Goal: Transaction & Acquisition: Purchase product/service

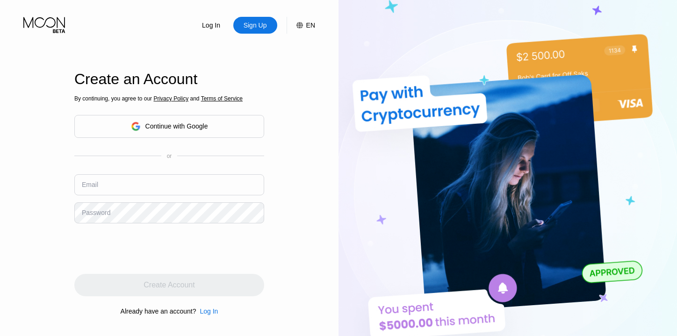
type input "[EMAIL_ADDRESS][DOMAIN_NAME]"
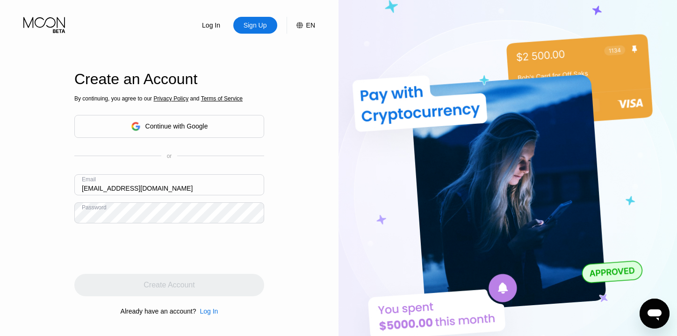
click at [199, 199] on div "Email [EMAIL_ADDRESS][DOMAIN_NAME]" at bounding box center [169, 188] width 190 height 28
click at [172, 125] on div "Continue with Google" at bounding box center [176, 126] width 63 height 7
click at [197, 198] on div "Email [EMAIL_ADDRESS][DOMAIN_NAME]" at bounding box center [169, 188] width 190 height 28
drag, startPoint x: 190, startPoint y: 190, endPoint x: 139, endPoint y: 180, distance: 52.5
click at [139, 180] on input "[EMAIL_ADDRESS][DOMAIN_NAME]" at bounding box center [169, 184] width 190 height 21
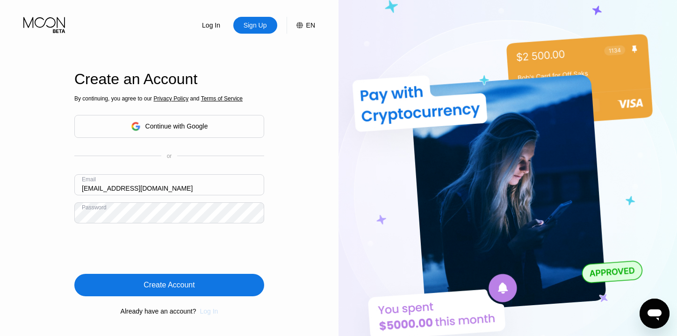
click at [210, 313] on div "Log In" at bounding box center [209, 311] width 18 height 7
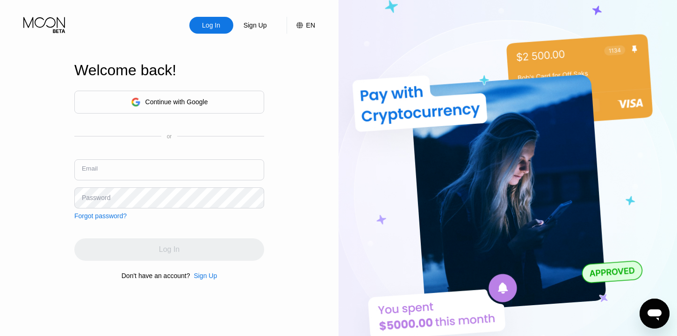
click at [123, 168] on input "text" at bounding box center [169, 169] width 190 height 21
paste input "[EMAIL_ADDRESS][DOMAIN_NAME]"
type input "[EMAIL_ADDRESS][DOMAIN_NAME]"
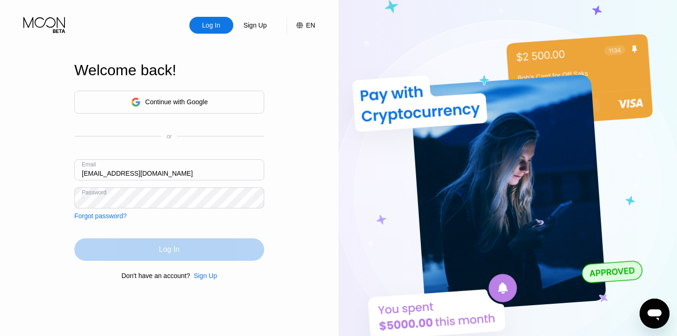
click at [200, 249] on div "Log In" at bounding box center [169, 249] width 190 height 22
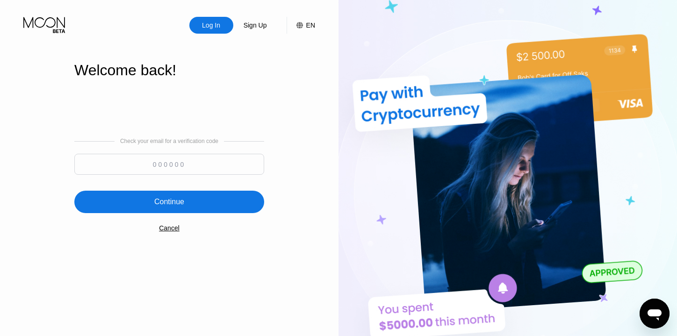
click at [162, 165] on input at bounding box center [169, 164] width 190 height 21
type input "484244"
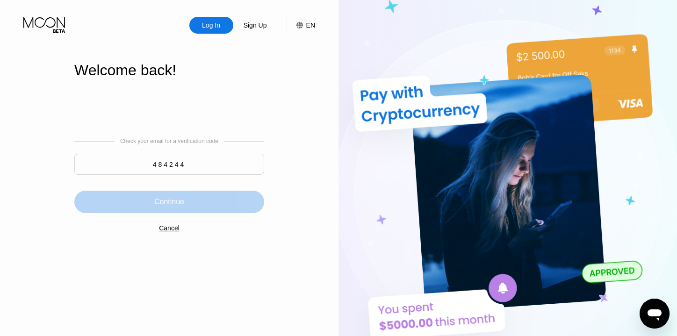
click at [184, 204] on div "Continue" at bounding box center [169, 201] width 30 height 9
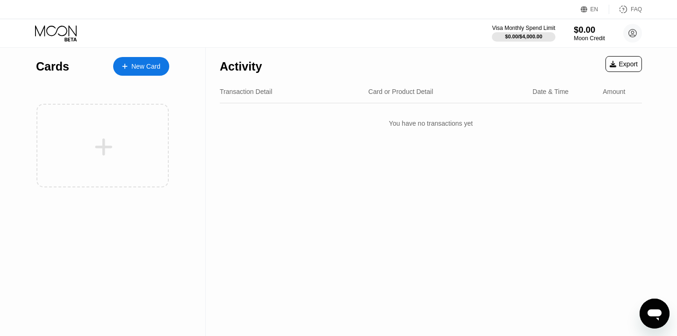
click at [592, 29] on div "$0.00" at bounding box center [589, 30] width 31 height 10
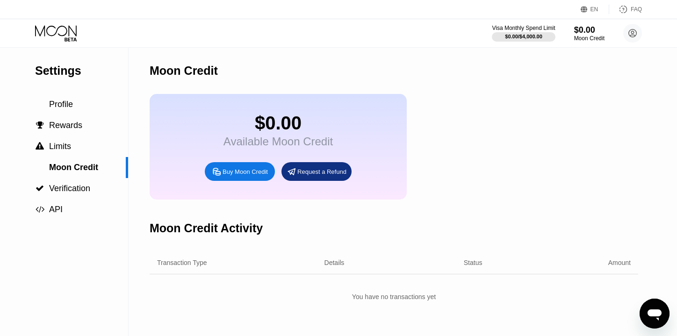
click at [246, 178] on div "Buy Moon Credit" at bounding box center [240, 171] width 70 height 19
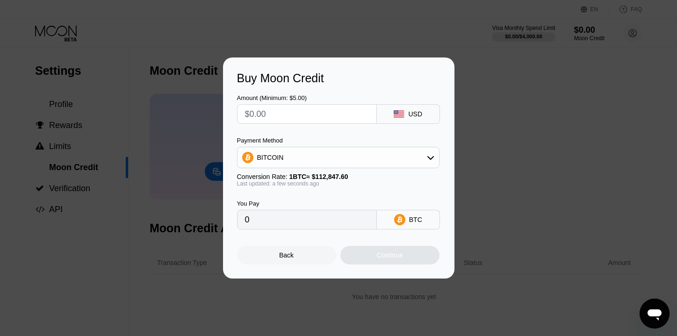
click at [342, 162] on div "BITCOIN" at bounding box center [339, 157] width 202 height 19
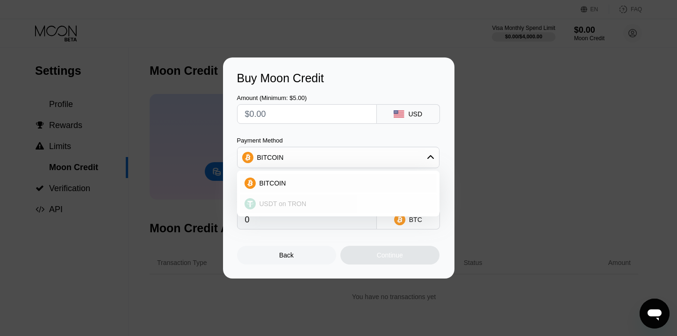
click at [333, 202] on div "USDT on TRON" at bounding box center [344, 203] width 176 height 7
type input "0.00"
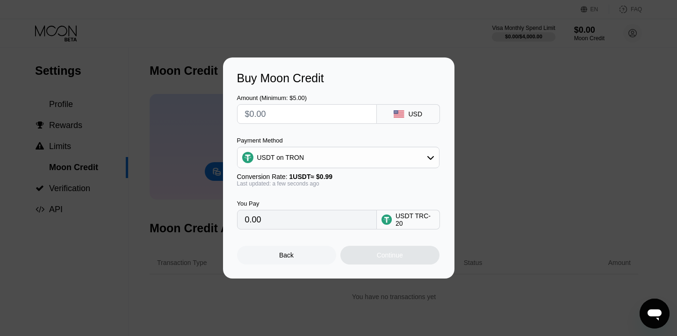
click at [253, 115] on input "text" at bounding box center [307, 114] width 124 height 19
click at [251, 115] on input "text" at bounding box center [307, 114] width 124 height 19
click at [255, 116] on input "text" at bounding box center [307, 114] width 124 height 19
click at [251, 116] on input "text" at bounding box center [307, 114] width 124 height 19
type input "$5"
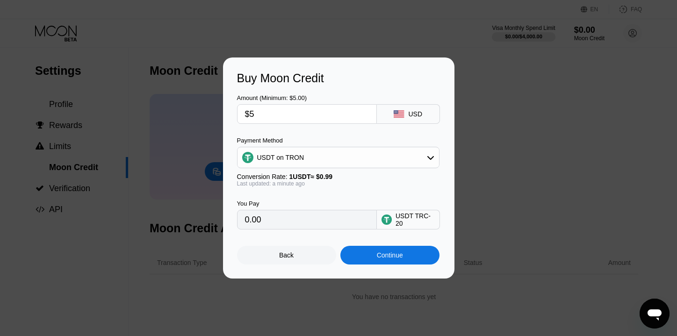
type input "5.05"
type input "$50"
type input "50.51"
type input "$50"
click at [385, 264] on div "Continue" at bounding box center [389, 255] width 99 height 19
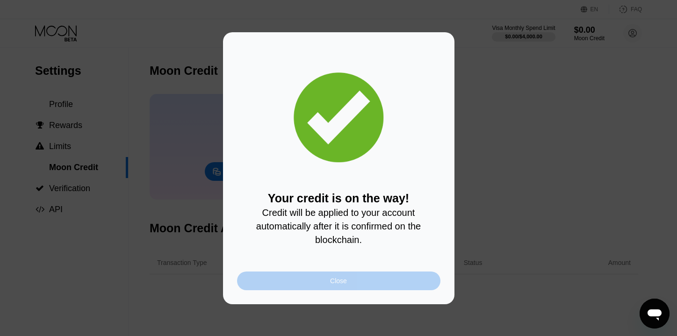
click at [338, 286] on div "Close" at bounding box center [338, 281] width 203 height 19
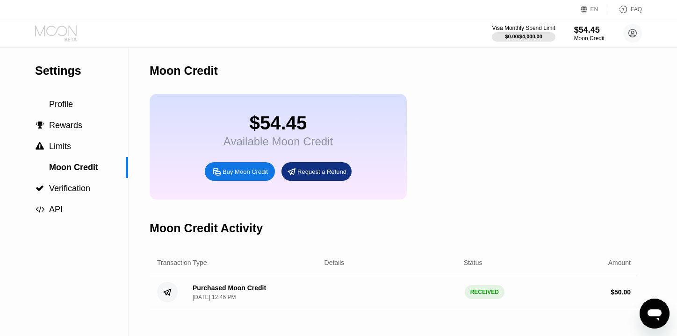
click at [40, 32] on icon at bounding box center [56, 33] width 43 height 16
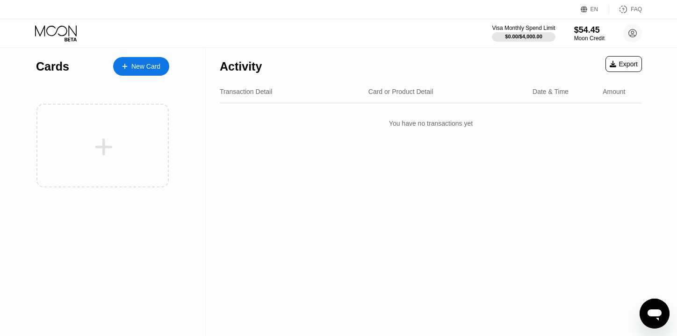
click at [140, 69] on div "New Card" at bounding box center [145, 67] width 29 height 8
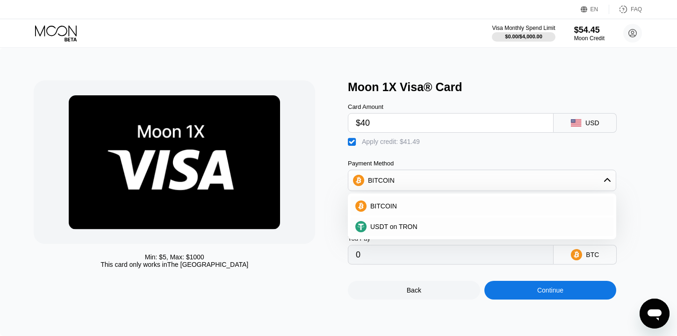
click at [313, 177] on div at bounding box center [175, 162] width 282 height 164
click at [634, 182] on div "Card Amount $40 USD  Apply credit: $41.49 Payment Method BITCOIN BITCOIN USDT …" at bounding box center [497, 179] width 299 height 171
click at [612, 185] on div "BITCOIN" at bounding box center [481, 180] width 267 height 19
click at [608, 182] on icon at bounding box center [607, 181] width 7 height 4
click at [608, 182] on icon at bounding box center [607, 180] width 7 height 7
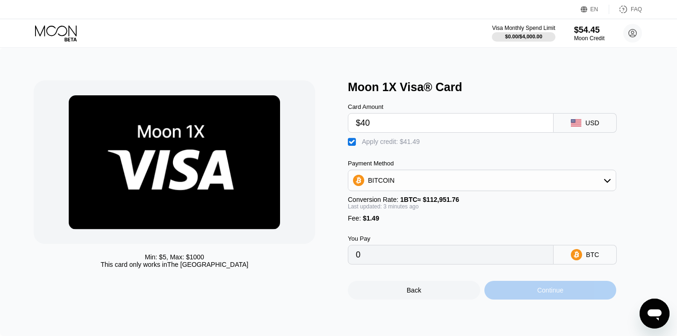
click at [553, 291] on div "Continue" at bounding box center [550, 290] width 26 height 7
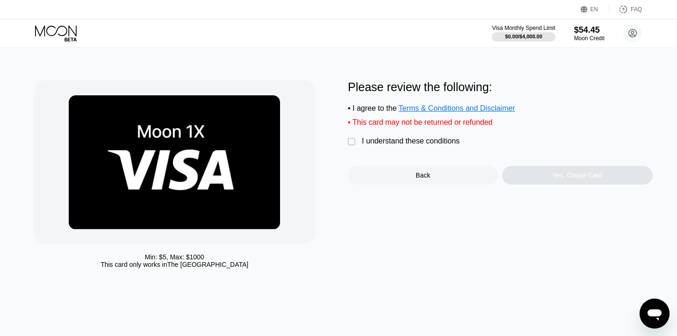
click at [353, 143] on div "" at bounding box center [352, 141] width 9 height 9
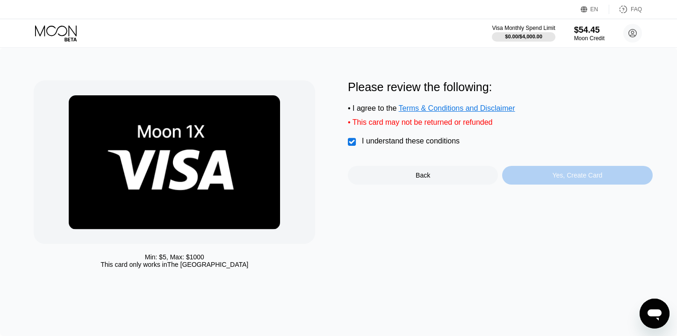
click at [557, 179] on div "Yes, Create Card" at bounding box center [578, 175] width 50 height 7
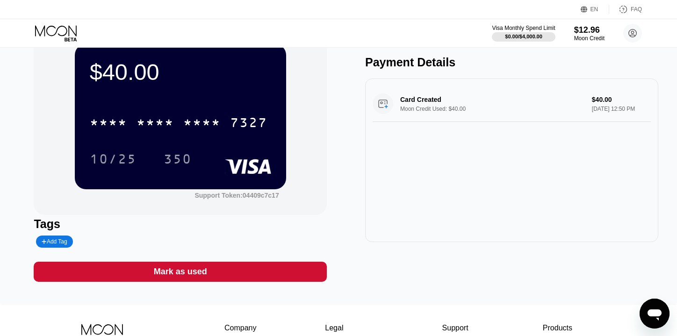
scroll to position [30, 0]
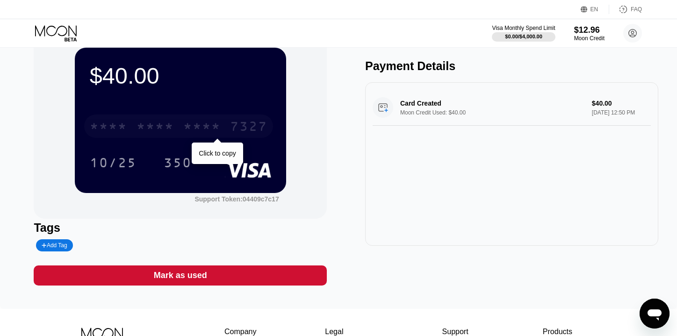
click at [202, 132] on div "* * * *" at bounding box center [201, 127] width 37 height 15
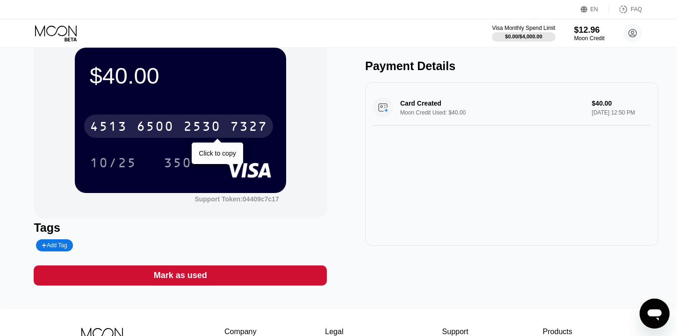
click at [215, 123] on div "2530" at bounding box center [201, 127] width 37 height 15
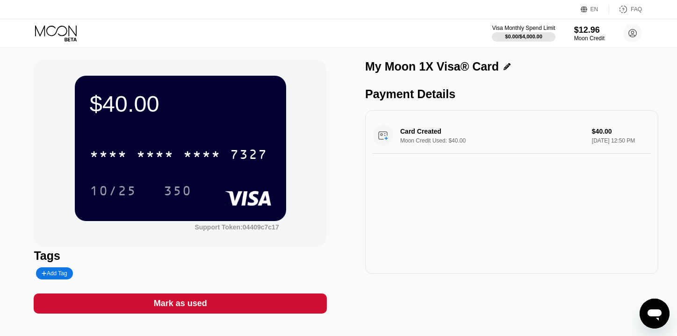
scroll to position [0, 0]
